Goal: Information Seeking & Learning: Understand process/instructions

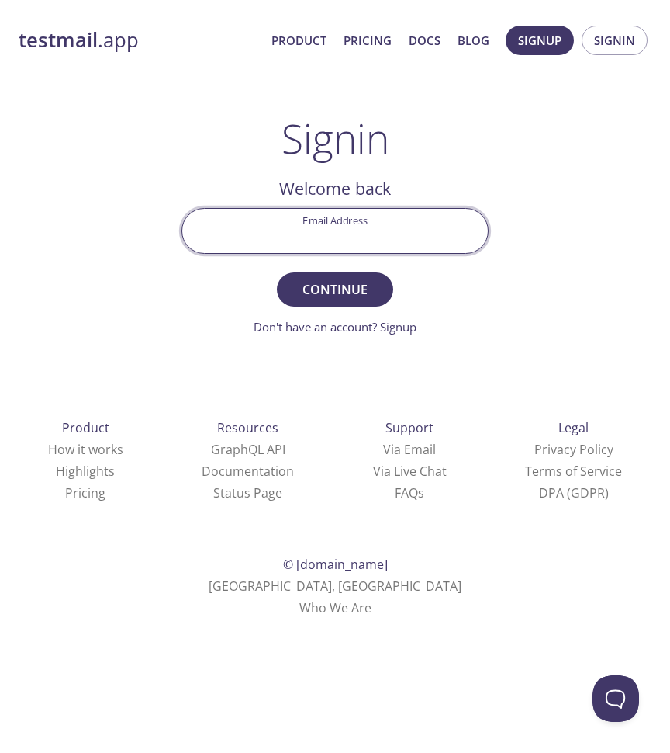
click at [358, 244] on input "Email Address" at bounding box center [335, 231] width 306 height 44
type input "[EMAIL_ADDRESS][DOMAIN_NAME]"
click at [335, 289] on button "Continue" at bounding box center [335, 289] width 116 height 34
paste input "UWB57ES"
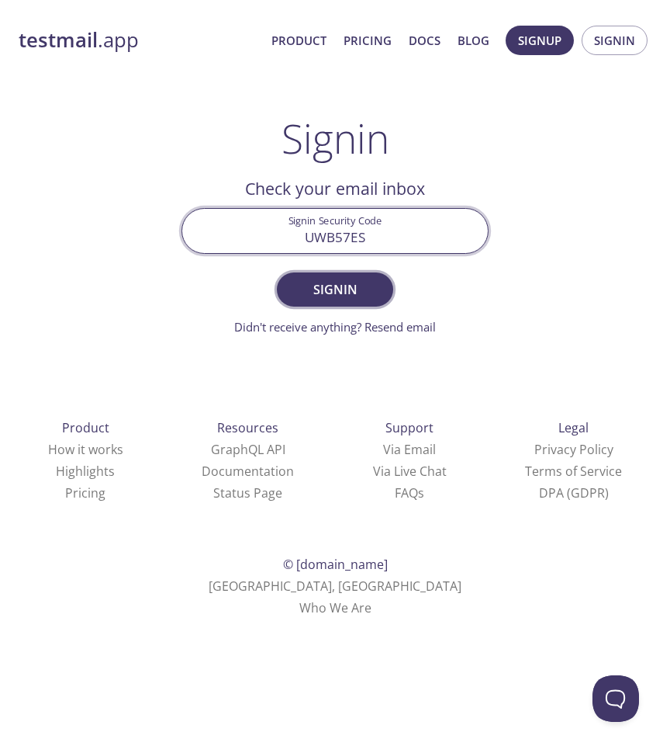
type input "UWB57ES"
click at [331, 300] on button "Signin" at bounding box center [335, 289] width 116 height 34
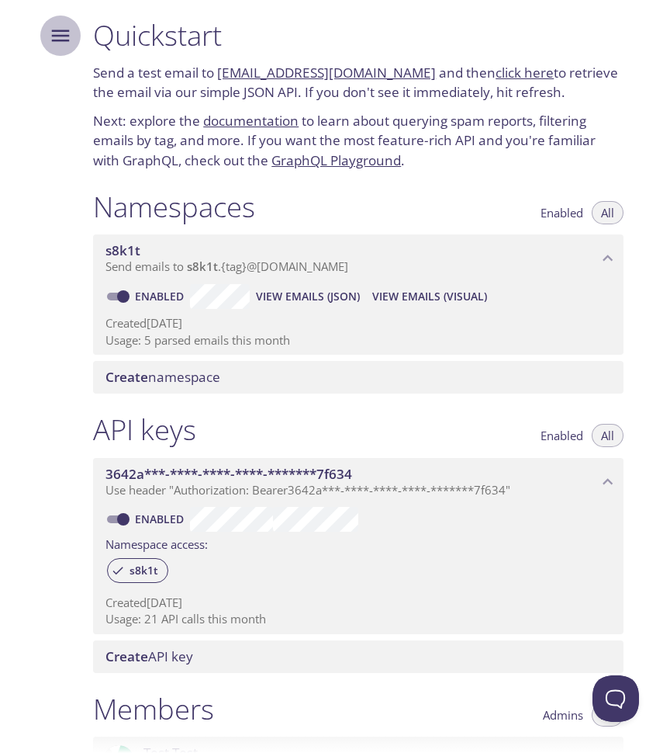
click at [70, 43] on icon "Menu" at bounding box center [60, 35] width 23 height 23
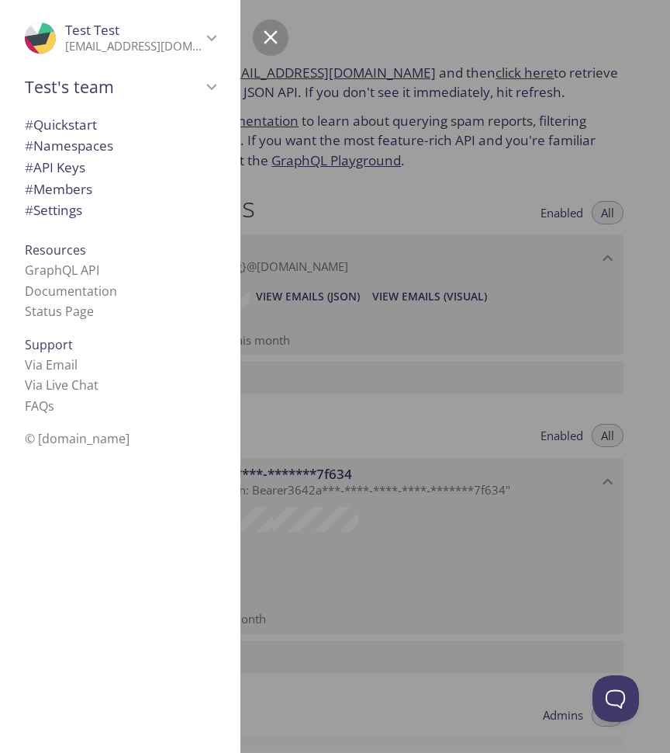
click at [126, 48] on p "[EMAIL_ADDRESS][DOMAIN_NAME]" at bounding box center [133, 47] width 137 height 16
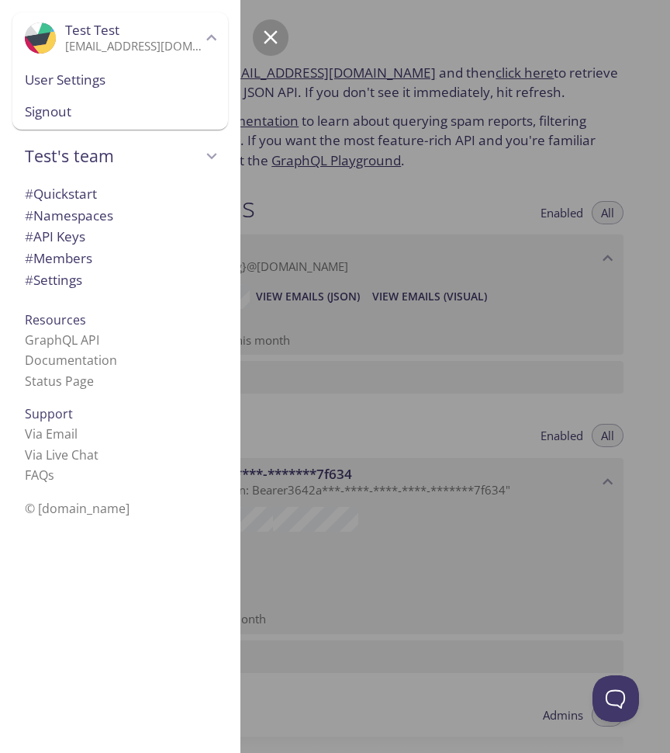
click at [78, 82] on span "User Settings" at bounding box center [120, 80] width 191 height 20
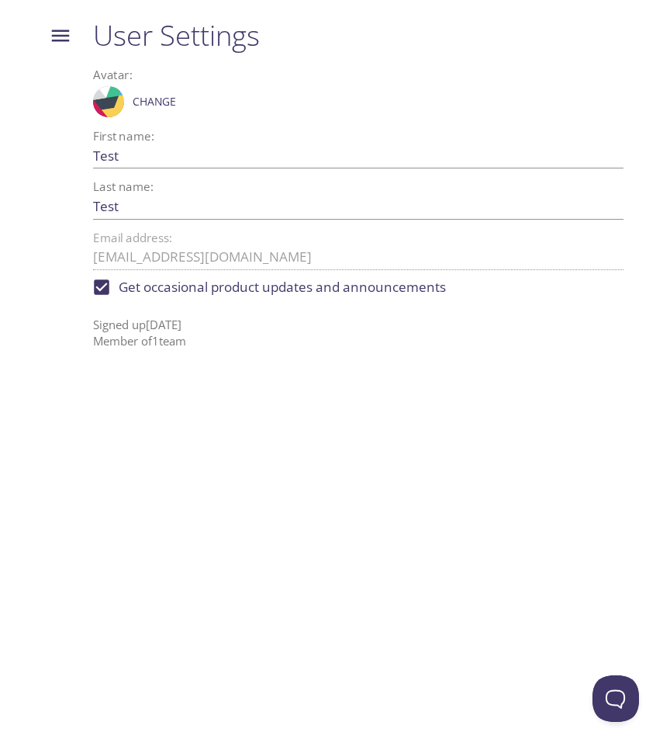
click at [102, 286] on input "Get occasional product updates and announcements" at bounding box center [102, 287] width 34 height 34
checkbox input "false"
click at [64, 42] on icon "Menu" at bounding box center [60, 35] width 23 height 23
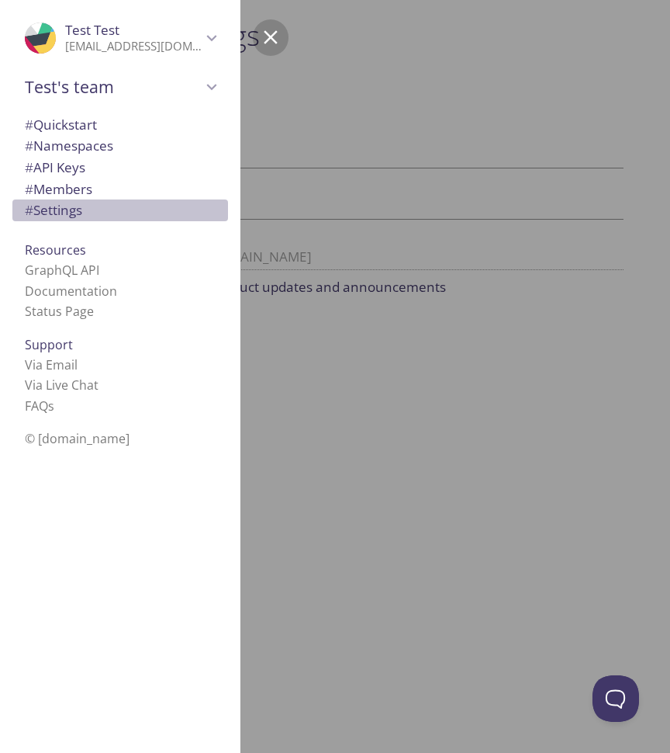
click at [61, 206] on span "# Settings" at bounding box center [53, 210] width 57 height 18
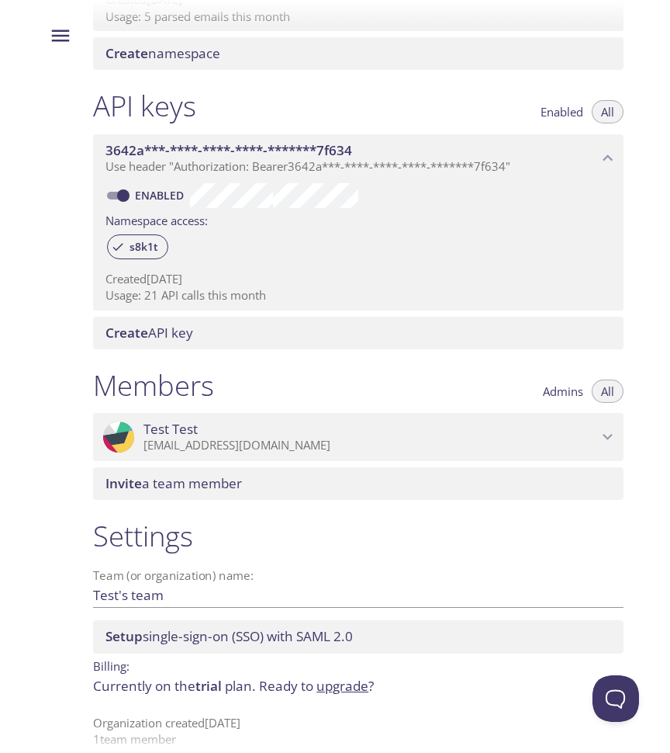
click at [425, 443] on p "[EMAIL_ADDRESS][DOMAIN_NAME]" at bounding box center [371, 446] width 454 height 16
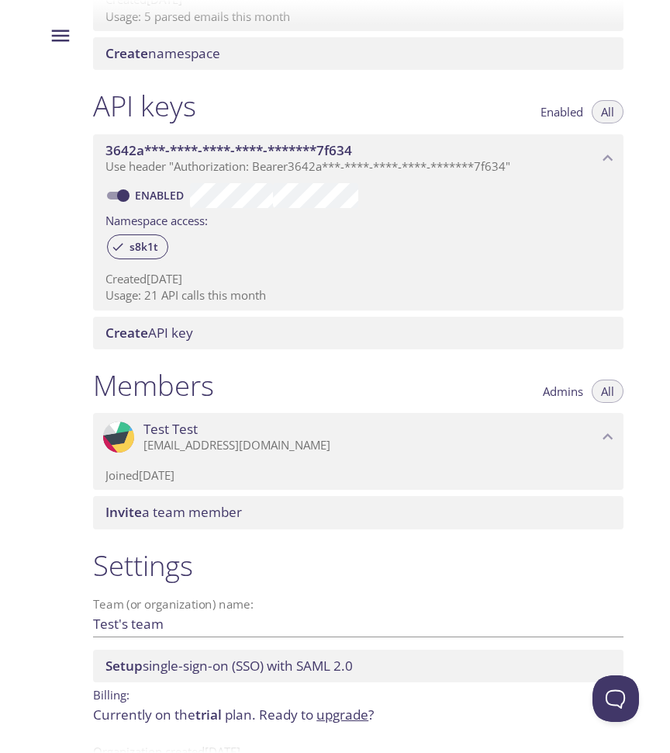
click at [425, 443] on p "[EMAIL_ADDRESS][DOMAIN_NAME]" at bounding box center [371, 446] width 454 height 16
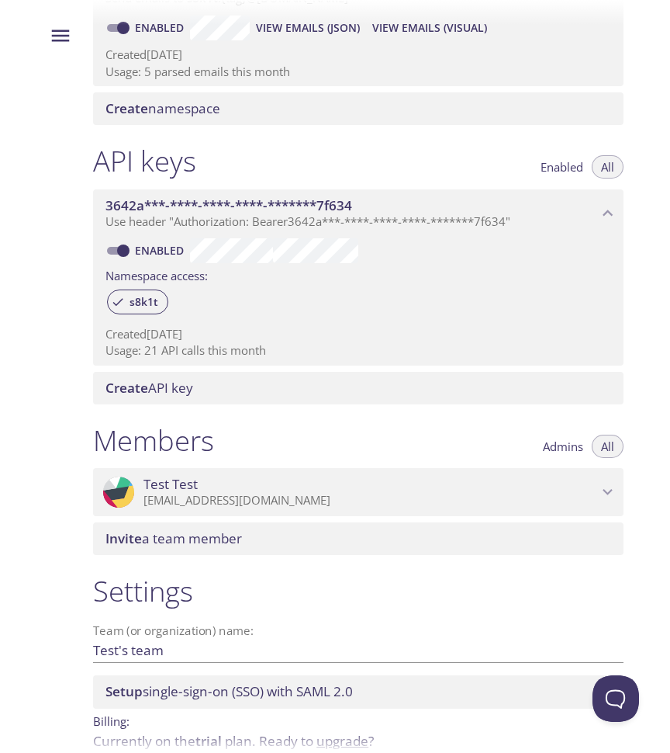
scroll to position [265, 0]
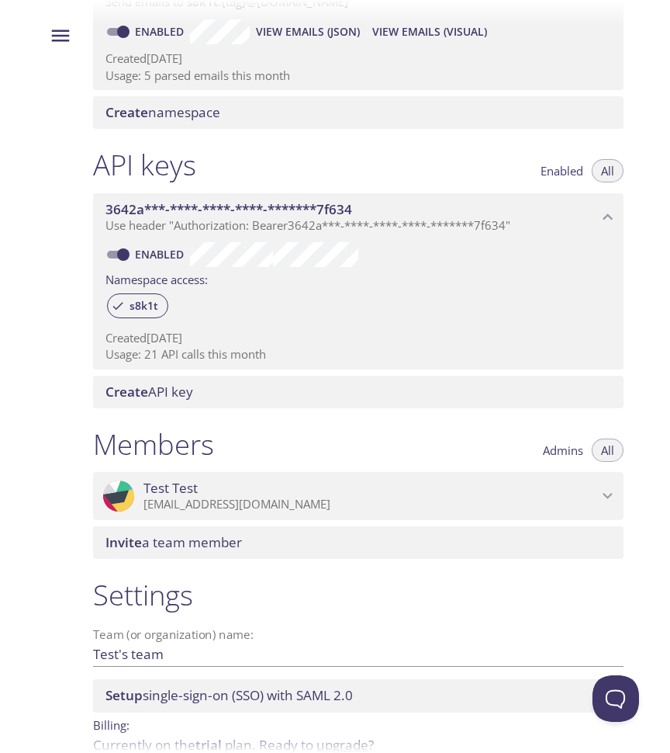
click at [57, 24] on icon "Menu" at bounding box center [60, 35] width 23 height 23
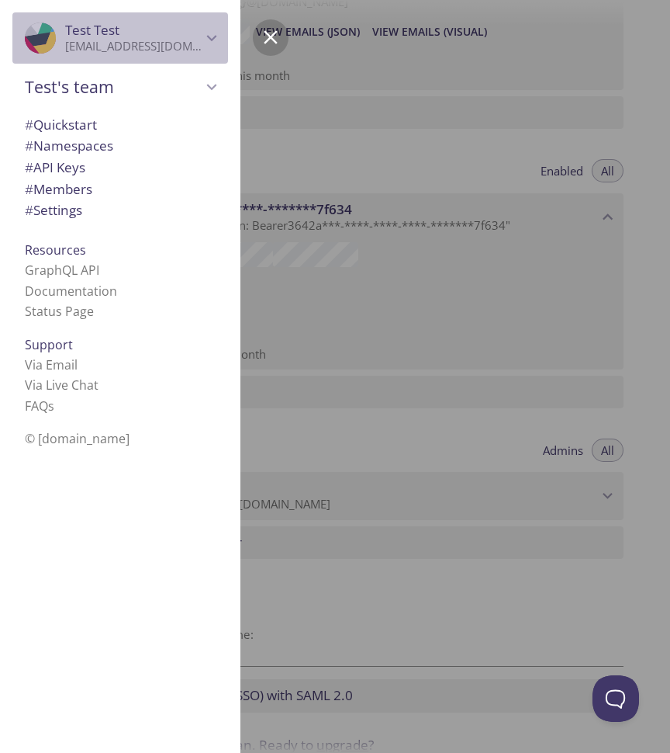
click at [151, 33] on span "Test Test" at bounding box center [133, 30] width 137 height 17
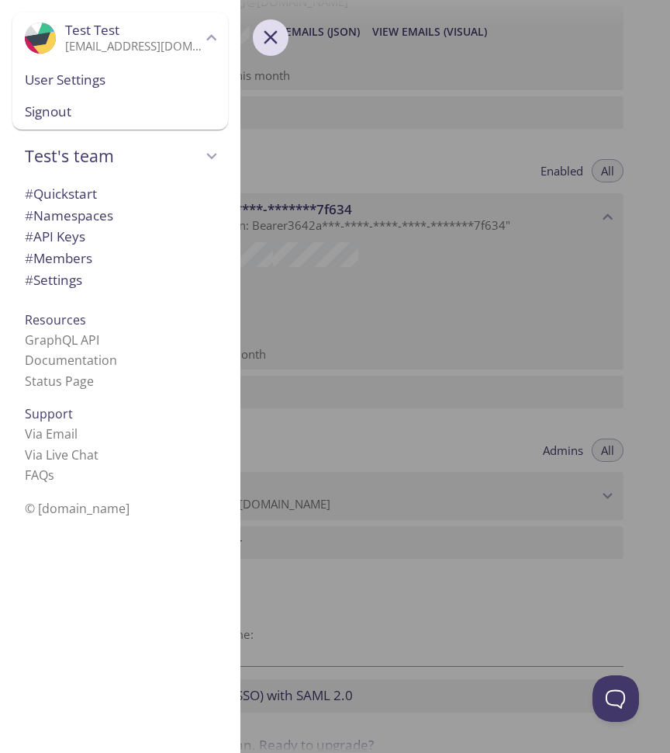
click at [275, 22] on button "Menu" at bounding box center [271, 37] width 36 height 36
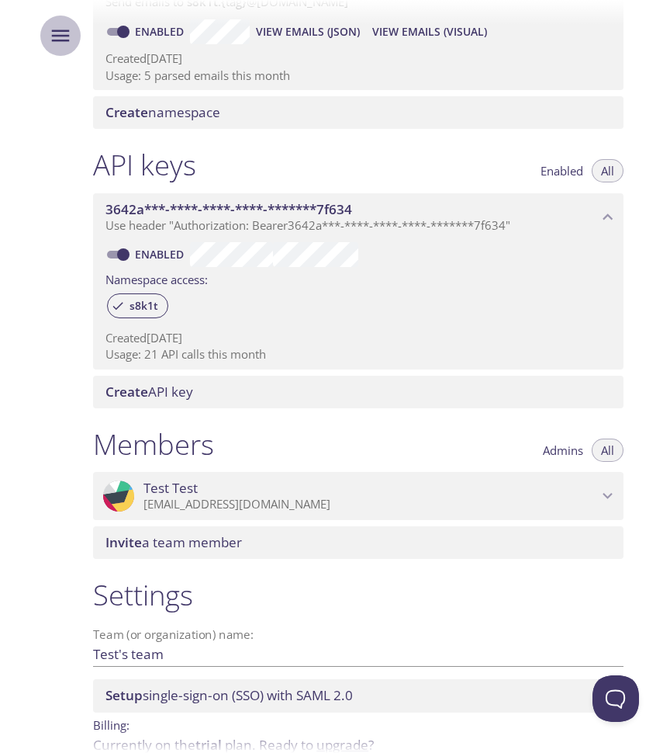
click at [62, 32] on icon "Menu" at bounding box center [61, 36] width 18 height 12
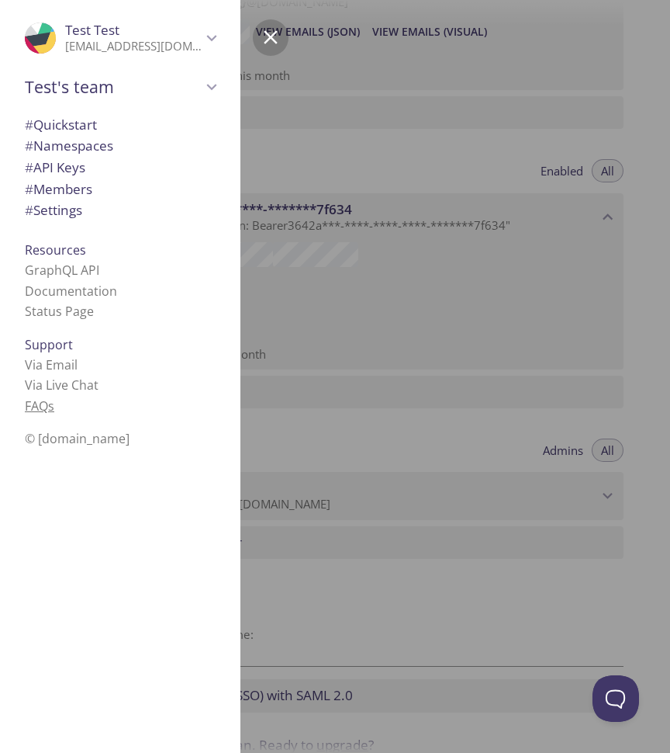
click at [40, 397] on link "FAQ s" at bounding box center [39, 405] width 29 height 17
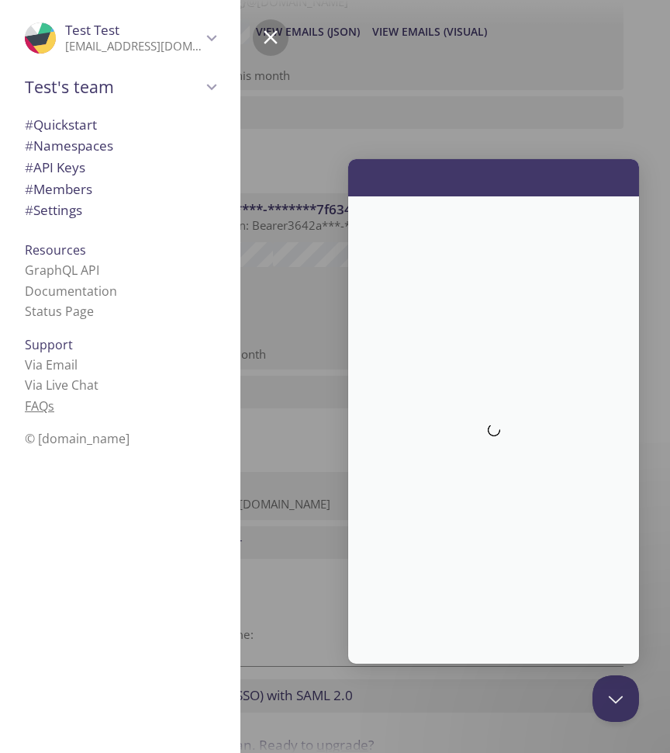
scroll to position [0, 0]
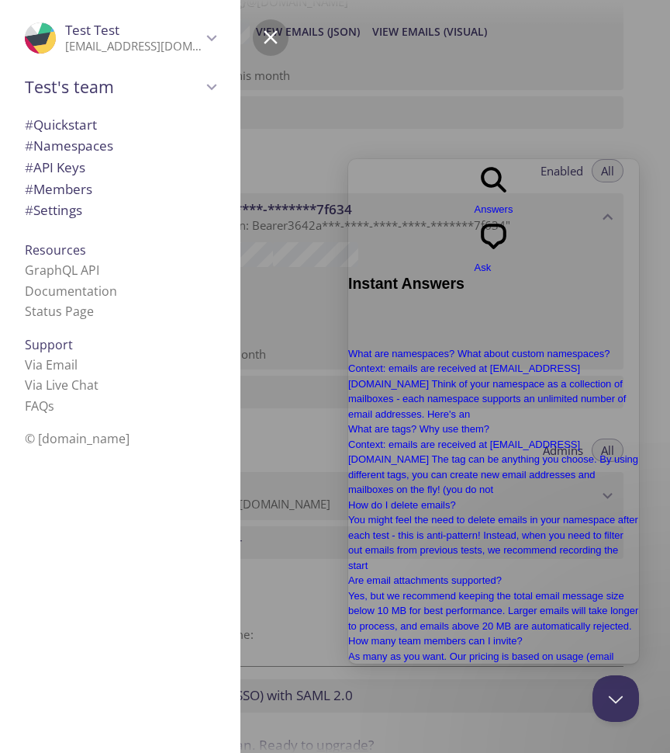
click at [514, 247] on span "chat-square" at bounding box center [494, 253] width 39 height 12
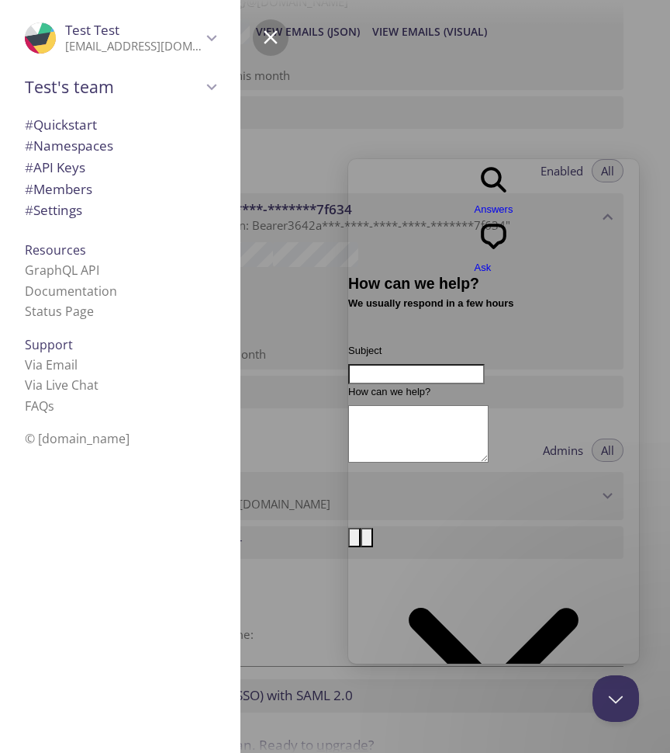
click at [485, 364] on input "Subject" at bounding box center [416, 374] width 137 height 20
type input "Delete user account"
type textarea "How do i delete"
click at [452, 161] on div "search-medium Answers chat-square Ask" at bounding box center [493, 217] width 291 height 116
click at [475, 203] on span "Answers" at bounding box center [494, 209] width 39 height 12
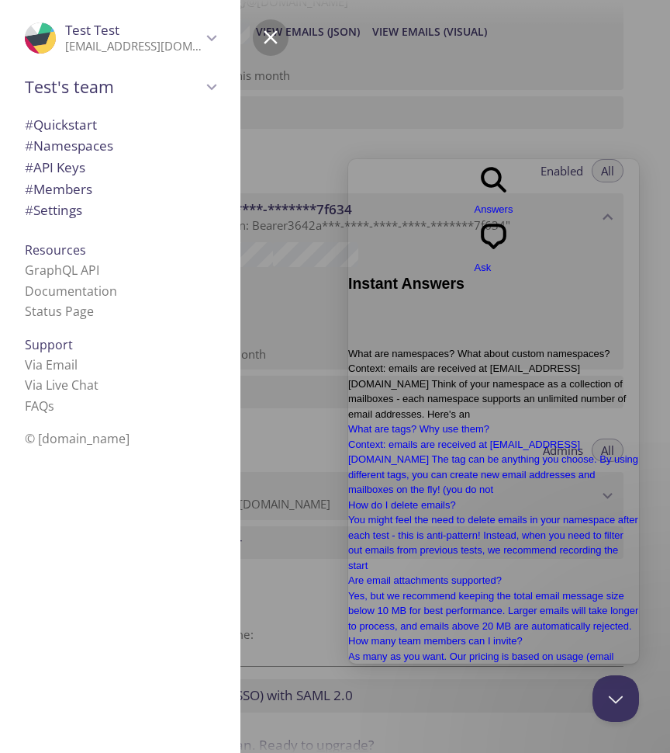
scroll to position [158, 0]
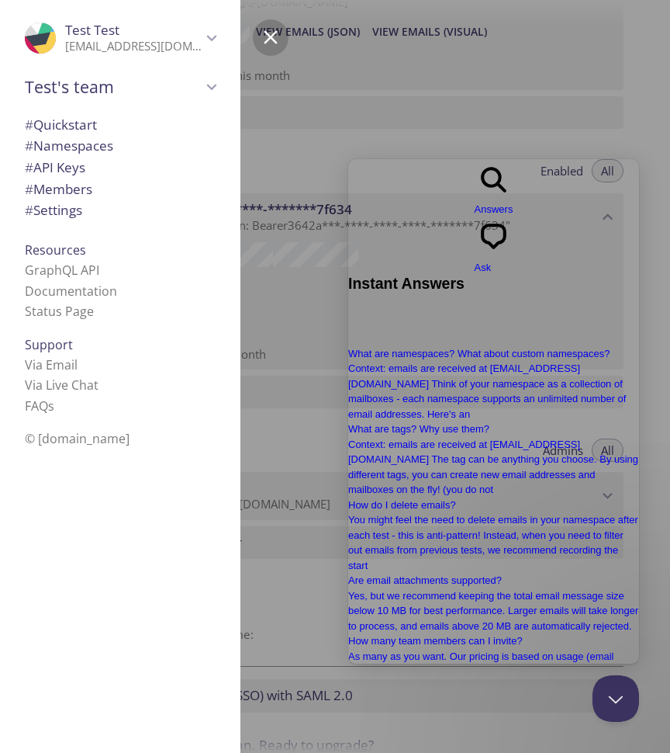
type input "delete user account"
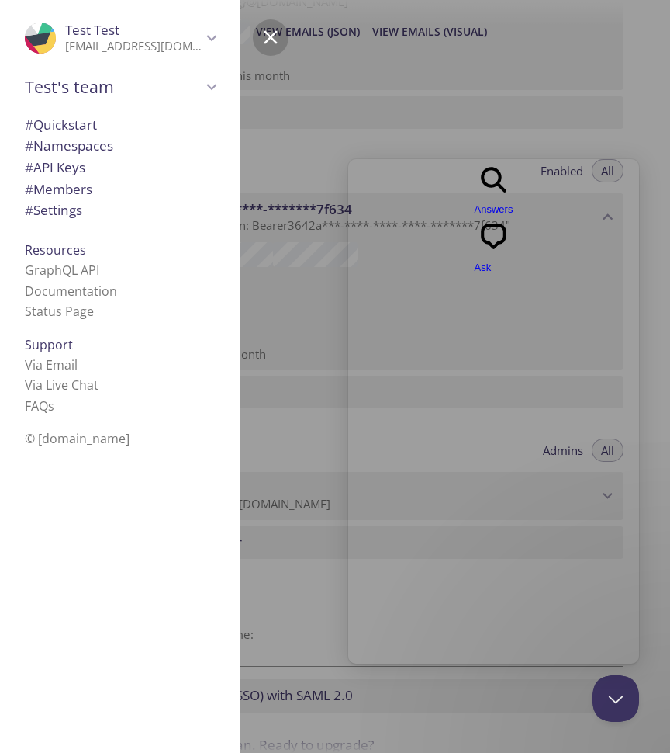
scroll to position [0, 0]
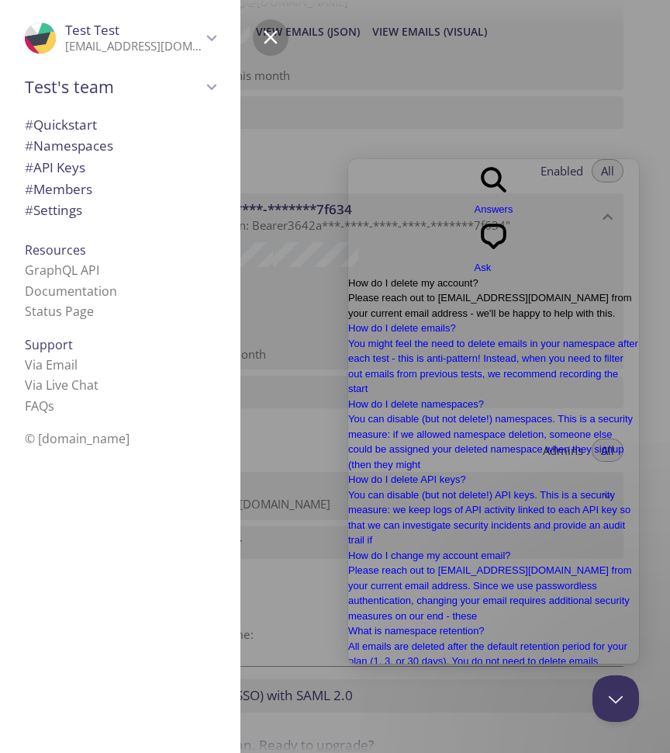
click at [482, 292] on span "Please reach out to [EMAIL_ADDRESS][DOMAIN_NAME] from your current email addres…" at bounding box center [490, 305] width 284 height 27
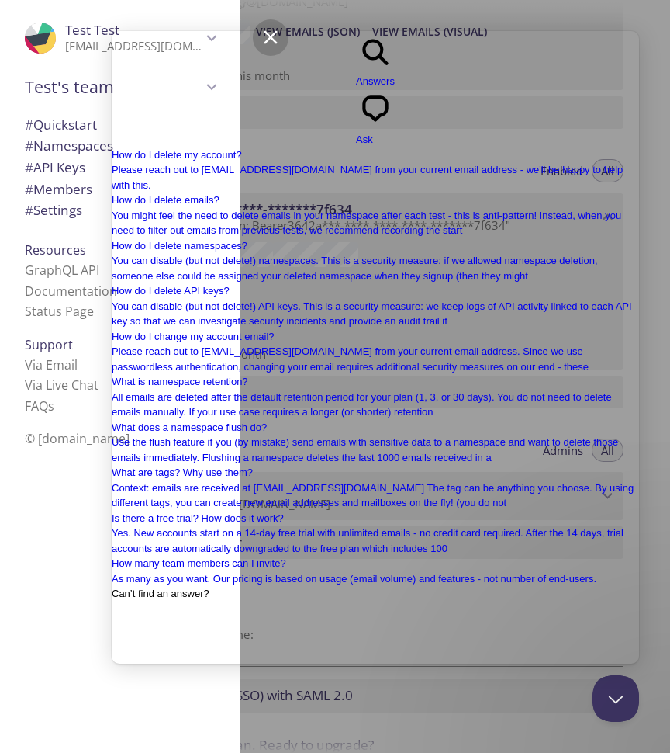
drag, startPoint x: 260, startPoint y: 104, endPoint x: 372, endPoint y: 130, distance: 114.6
drag, startPoint x: 390, startPoint y: 107, endPoint x: 263, endPoint y: 109, distance: 127.3
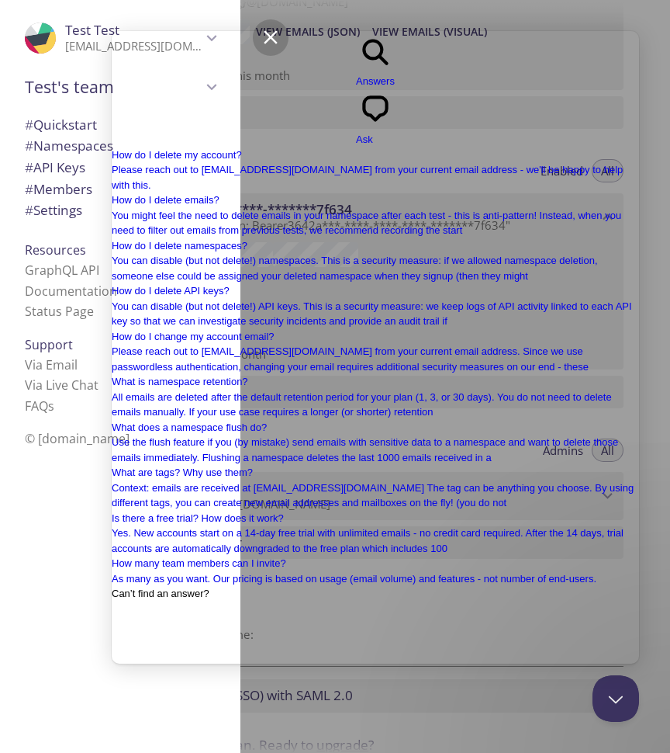
copy p "[EMAIL_ADDRESS][DOMAIN_NAME]"
